Goal: Task Accomplishment & Management: Manage account settings

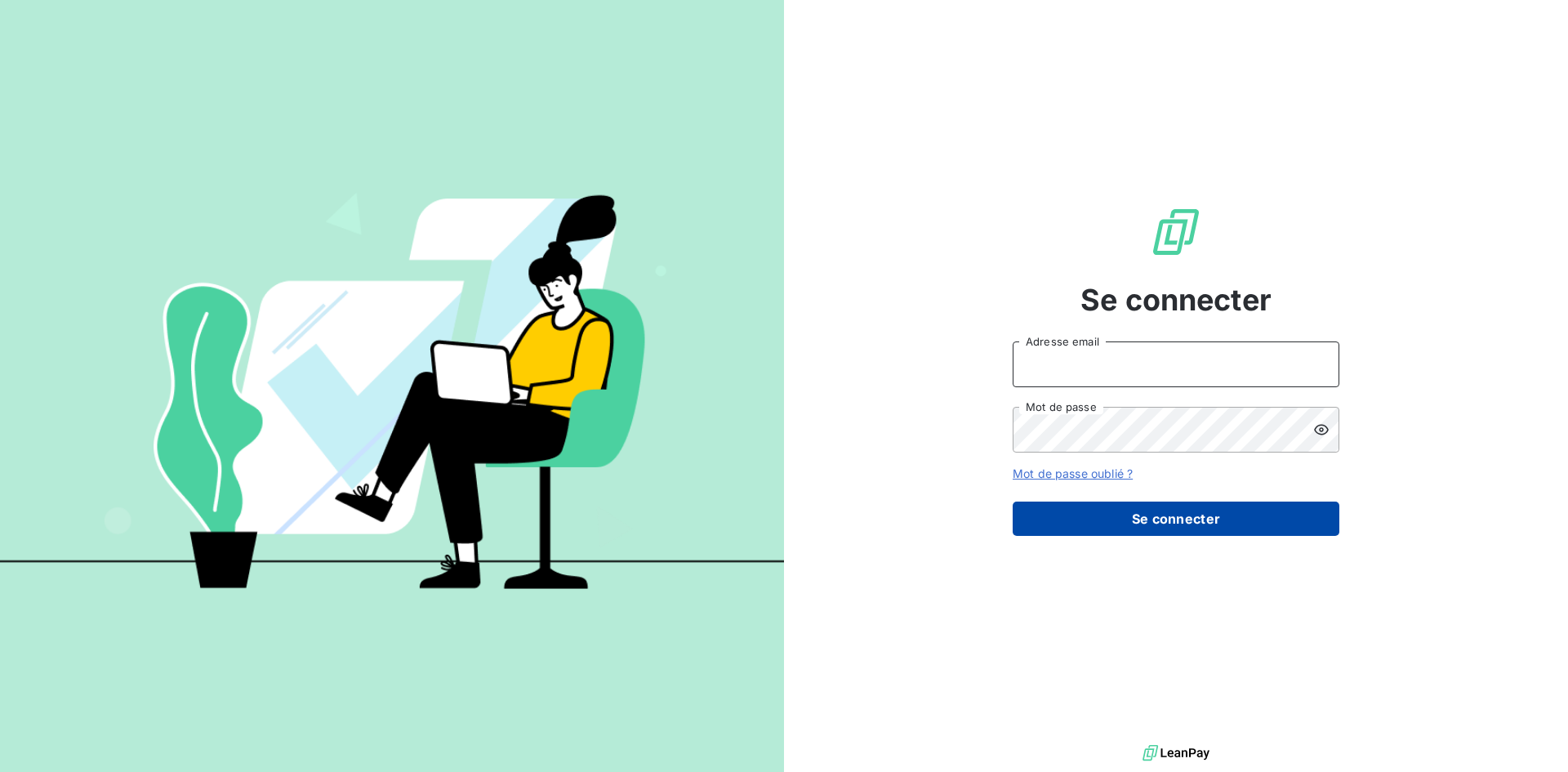
type input "[EMAIL_ADDRESS][DOMAIN_NAME]"
click at [1123, 512] on button "Se connecter" at bounding box center [1176, 518] width 327 height 34
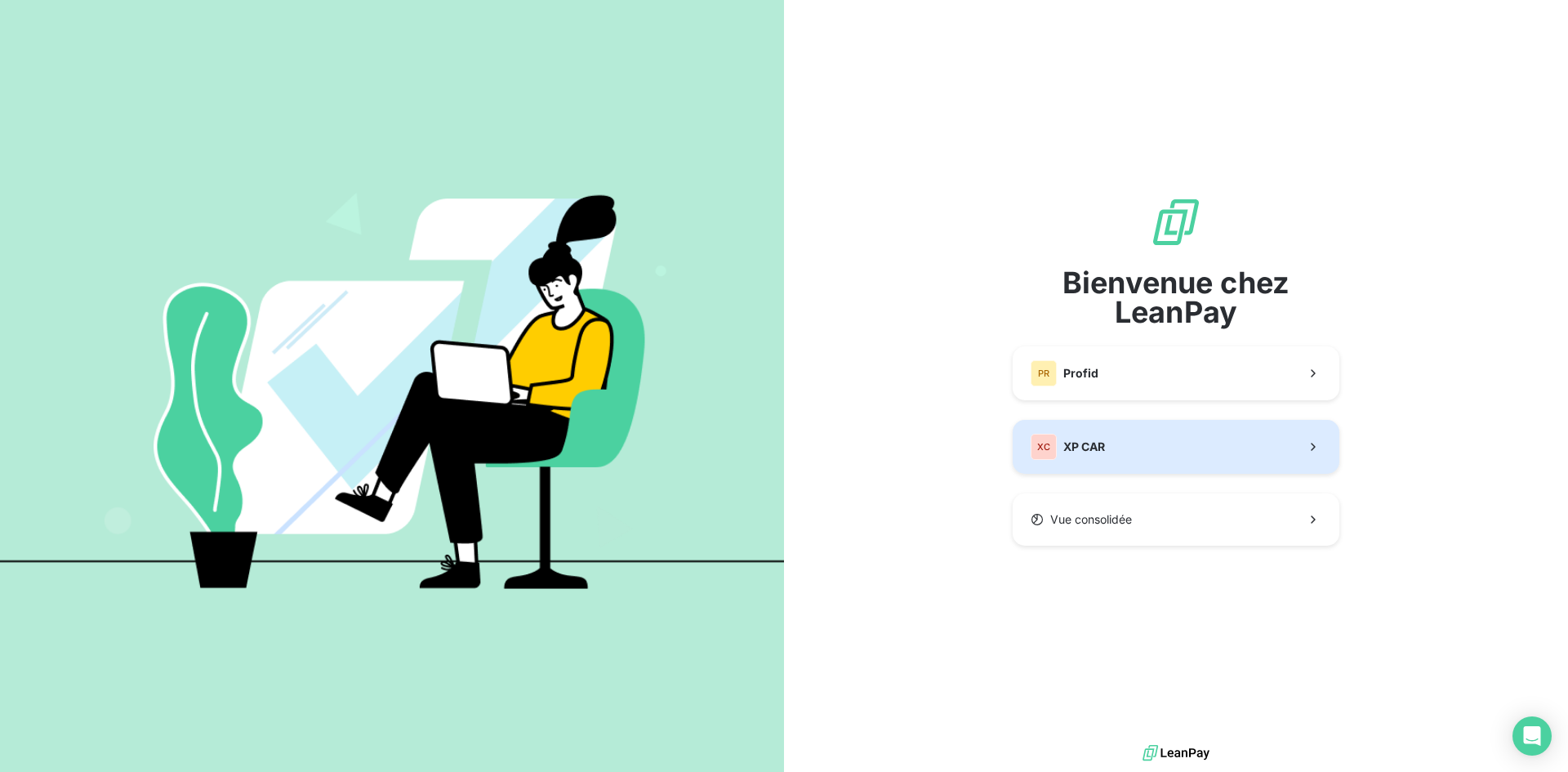
click at [1118, 443] on button "XC XP CAR" at bounding box center [1176, 446] width 327 height 54
